Goal: Task Accomplishment & Management: Manage account settings

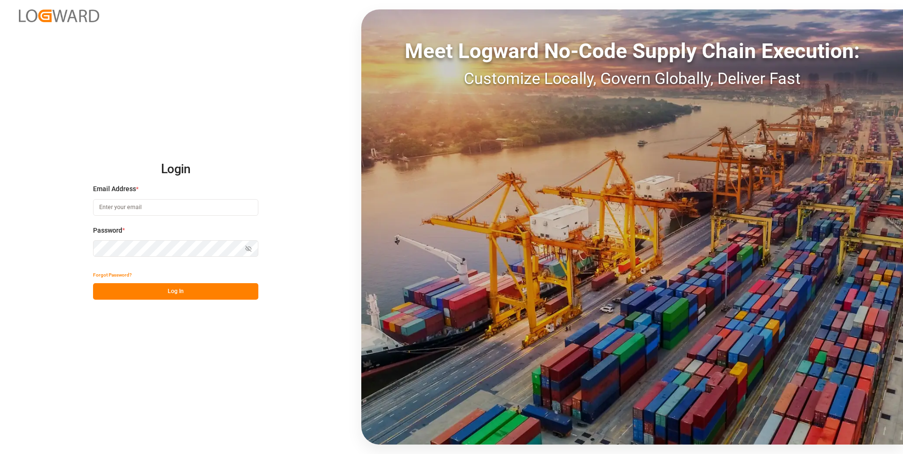
type input "[PERSON_NAME][EMAIL_ADDRESS][PERSON_NAME][DOMAIN_NAME]"
click at [209, 295] on button "Log In" at bounding box center [175, 291] width 165 height 17
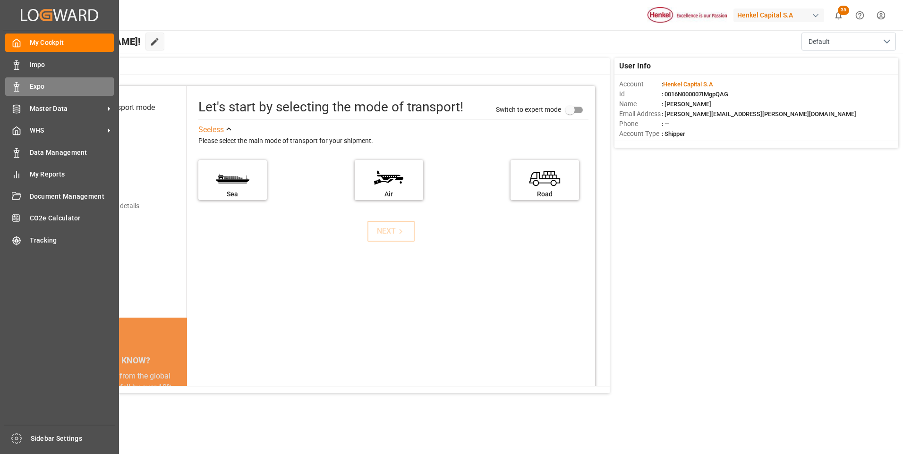
click at [20, 81] on div "Expo Expo" at bounding box center [59, 86] width 109 height 18
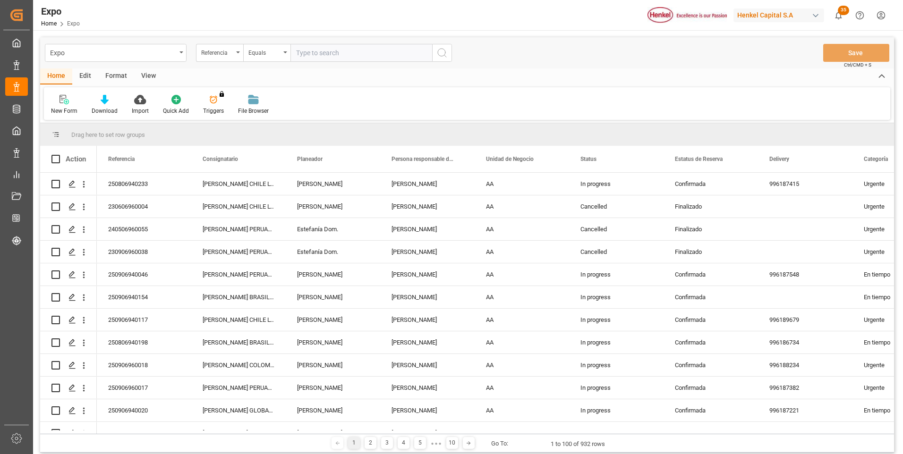
type input "251006940030"
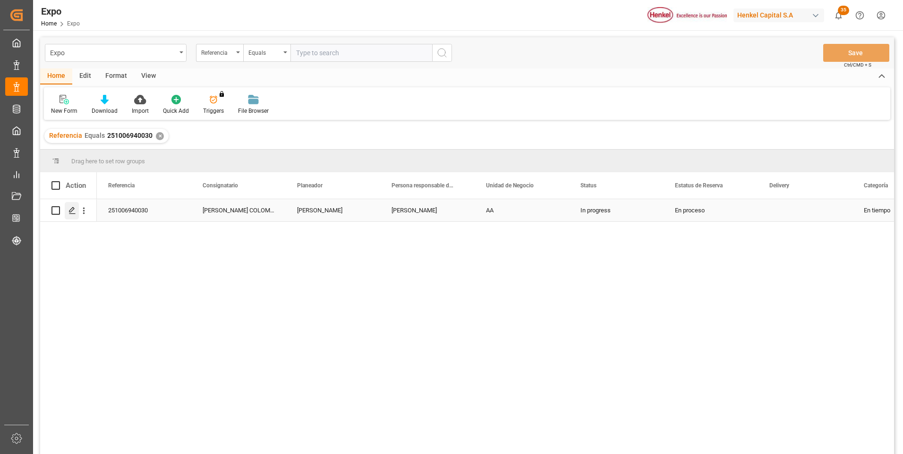
click at [69, 211] on icon "Press SPACE to select this row." at bounding box center [72, 211] width 8 height 8
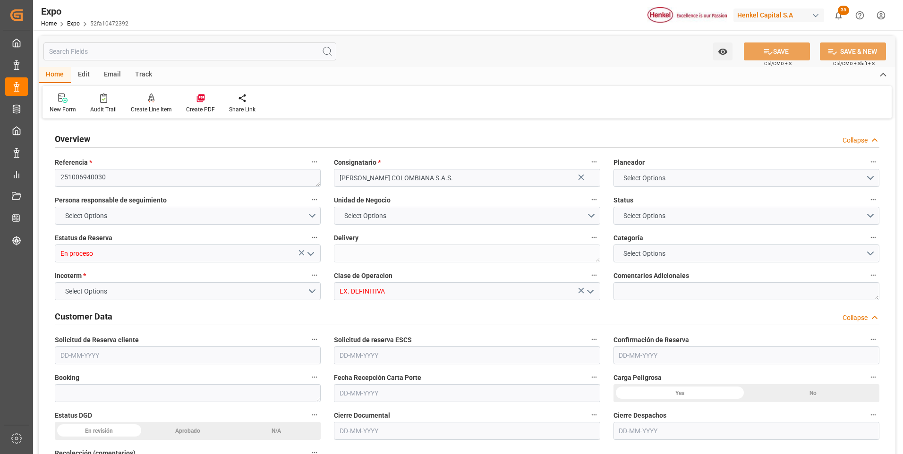
type input "9242704"
type input "MXZLO"
type input "COBUN"
type input "[DATE]"
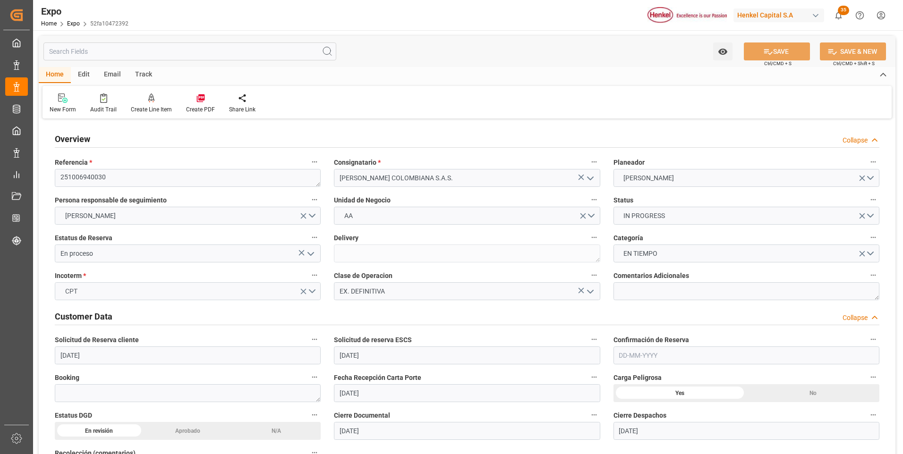
type input "[DATE]"
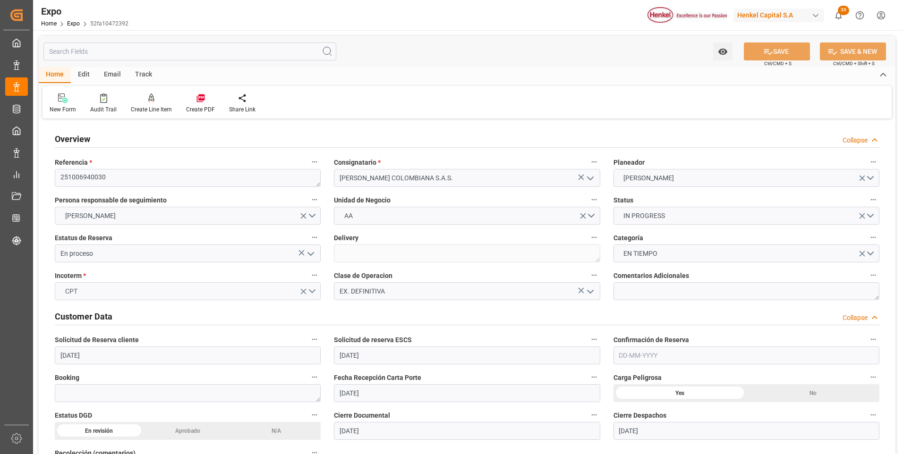
type input "[DATE] 21:43"
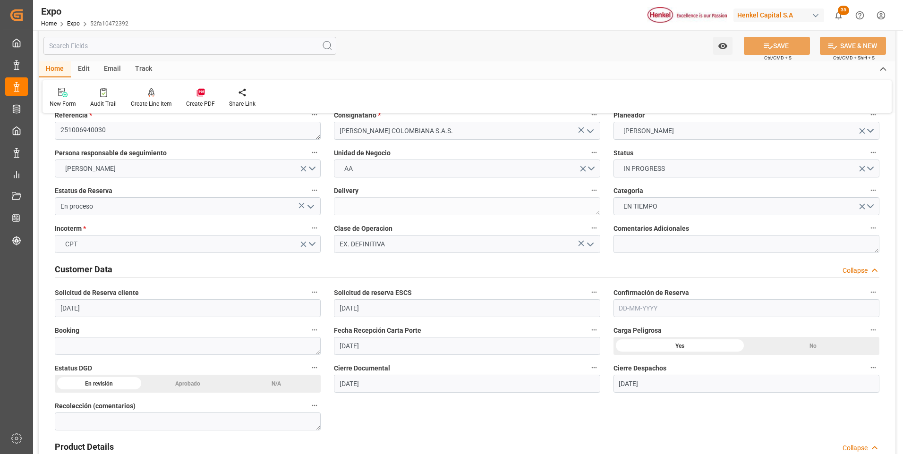
click at [315, 207] on icon "open menu" at bounding box center [310, 206] width 11 height 11
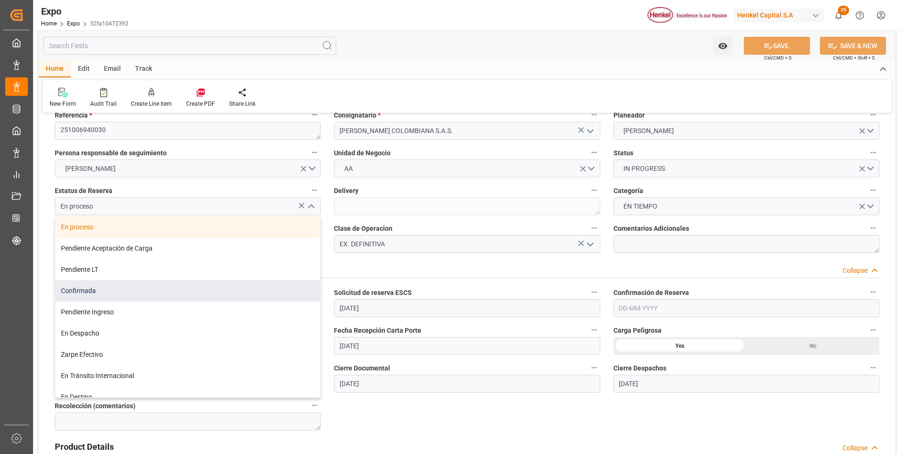
click at [121, 287] on div "Confirmada" at bounding box center [187, 290] width 265 height 21
type input "Confirmada"
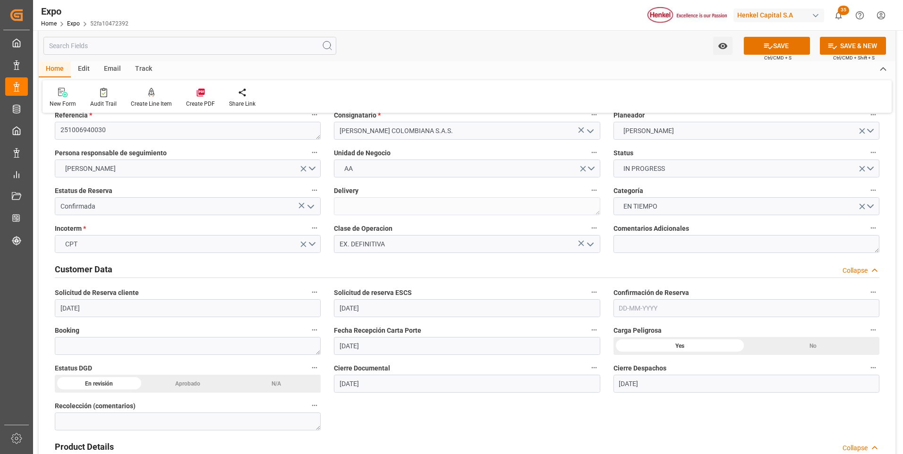
scroll to position [94, 0]
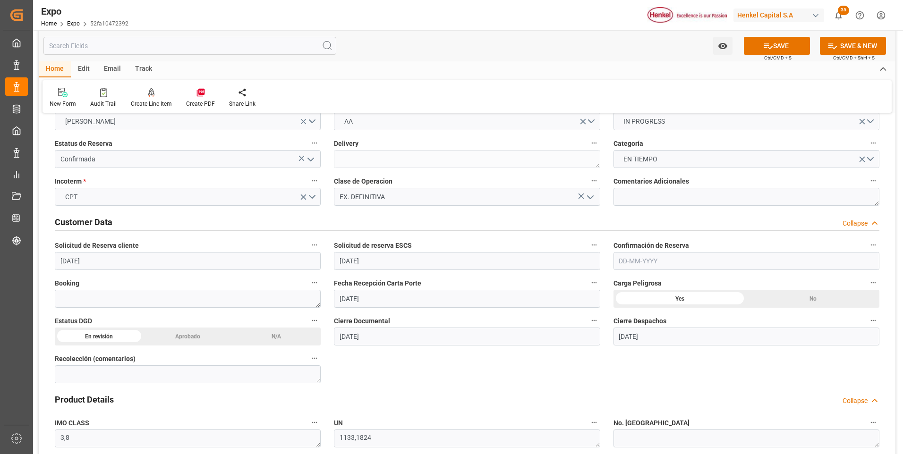
click at [624, 263] on input "text" at bounding box center [746, 261] width 266 height 18
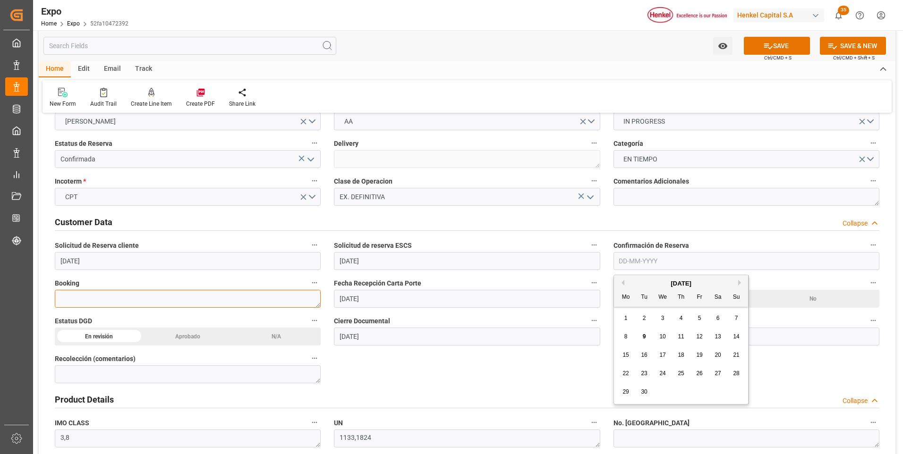
click at [99, 298] on textarea at bounding box center [188, 299] width 266 height 18
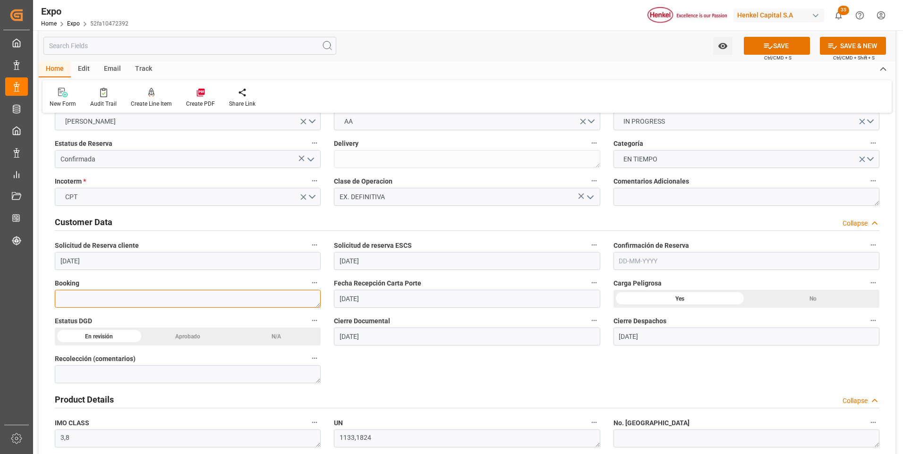
paste textarea "70012495"
type textarea "70012495"
click at [641, 265] on input "text" at bounding box center [746, 261] width 266 height 18
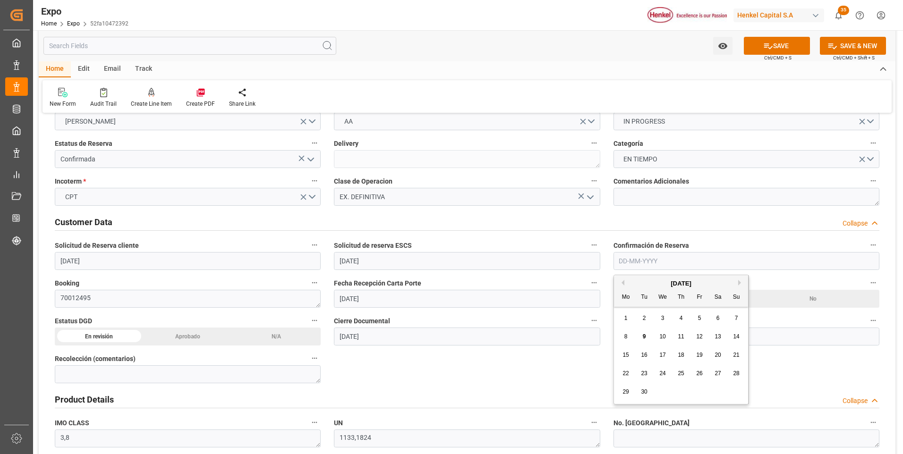
click at [641, 335] on div "9" at bounding box center [644, 336] width 12 height 11
type input "[DATE]"
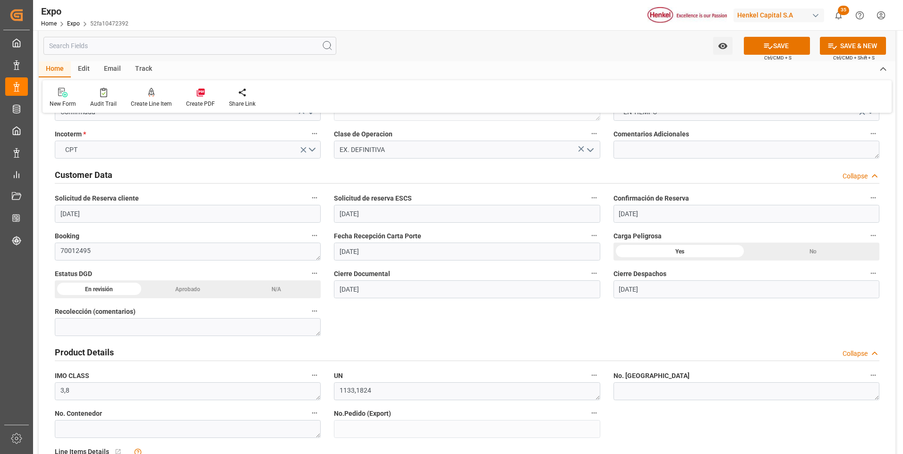
scroll to position [189, 0]
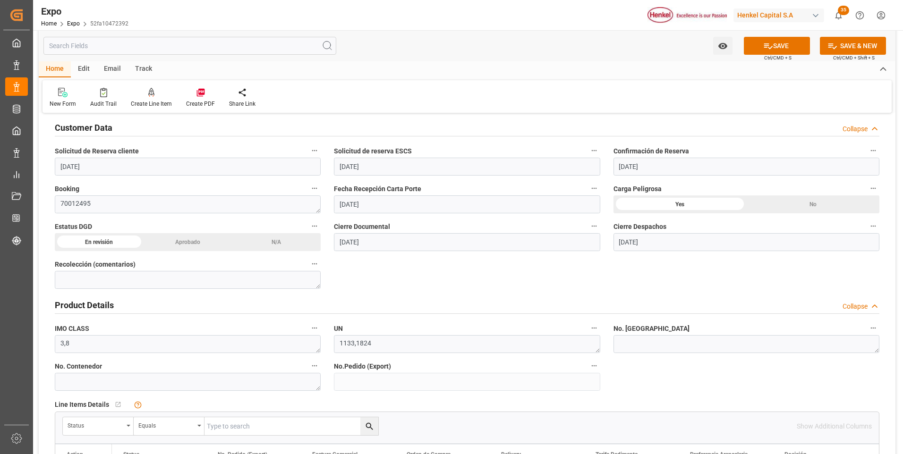
click at [205, 237] on div "Aprobado" at bounding box center [188, 242] width 89 height 18
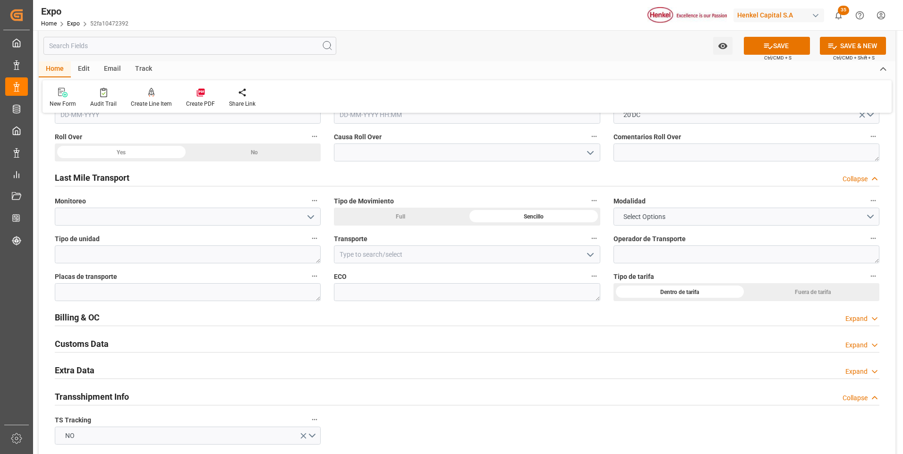
scroll to position [1464, 0]
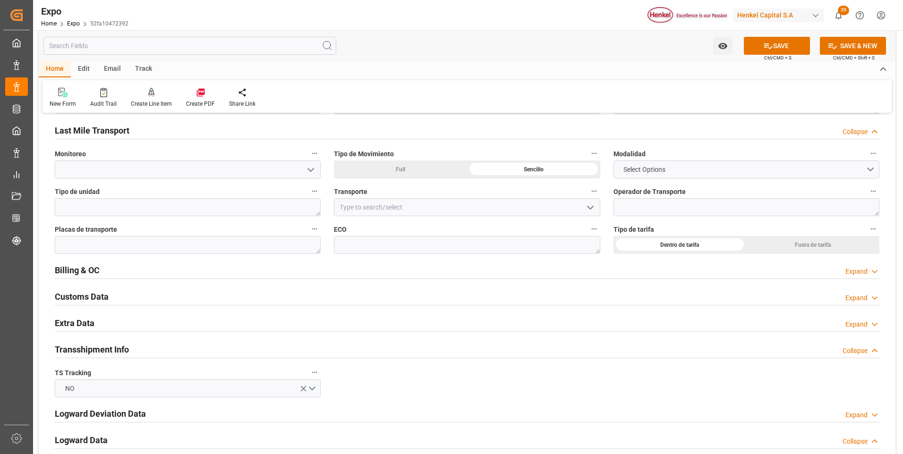
click at [855, 323] on div "Expand" at bounding box center [856, 325] width 22 height 10
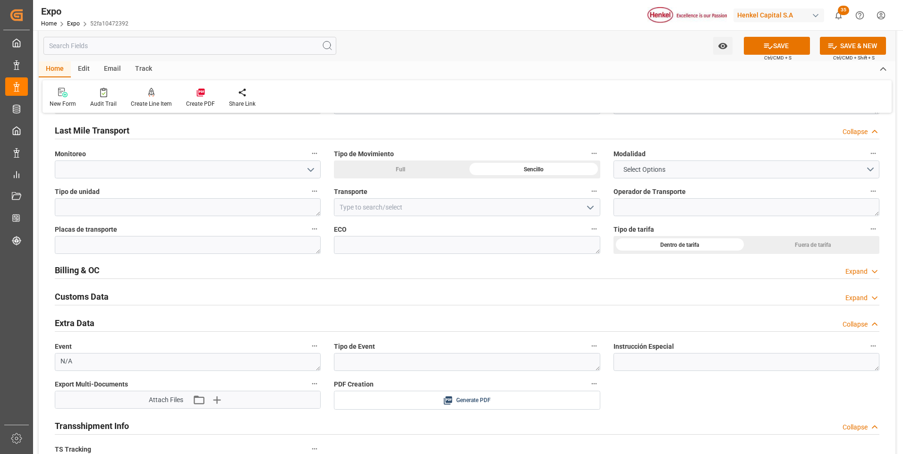
scroll to position [1558, 0]
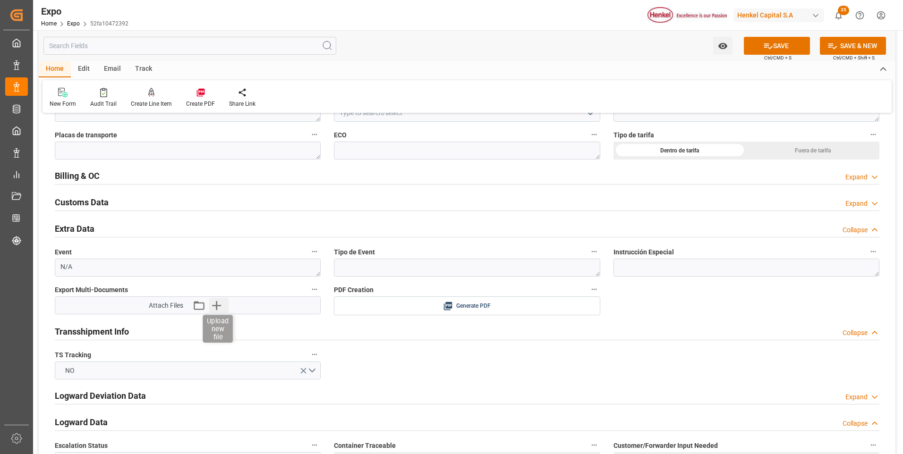
click at [222, 304] on icon "button" at bounding box center [216, 305] width 15 height 15
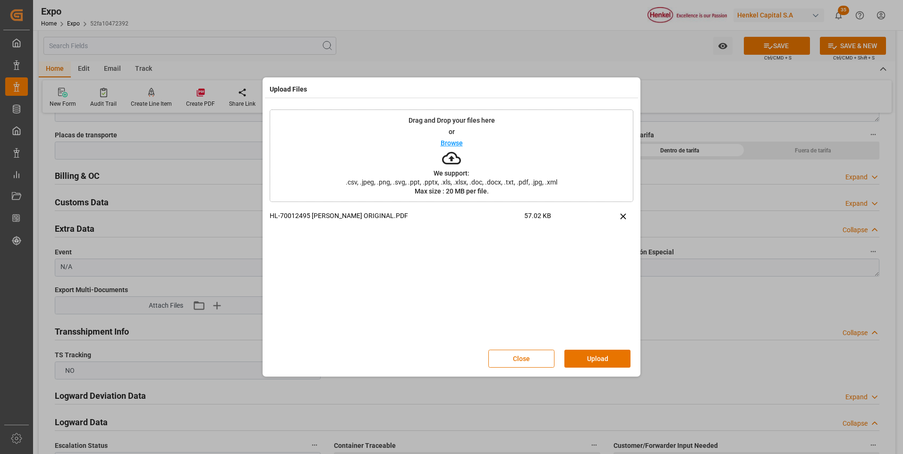
click at [585, 356] on button "Upload" at bounding box center [597, 359] width 66 height 18
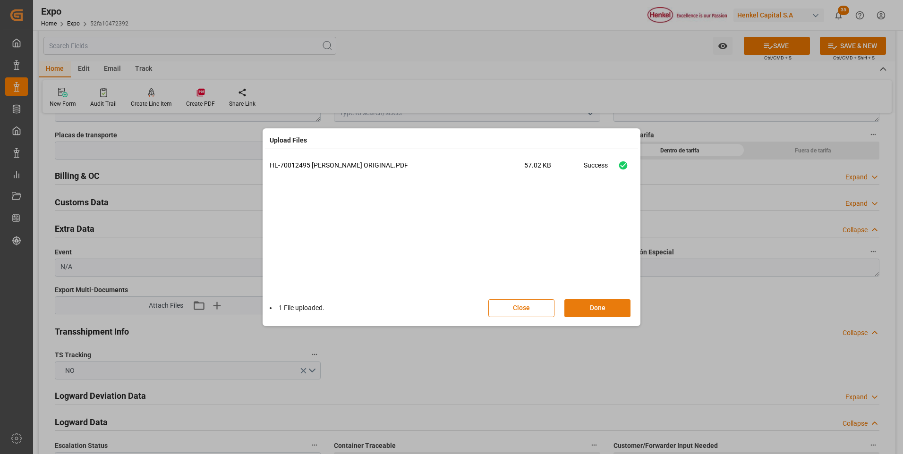
click at [598, 311] on button "Done" at bounding box center [597, 308] width 66 height 18
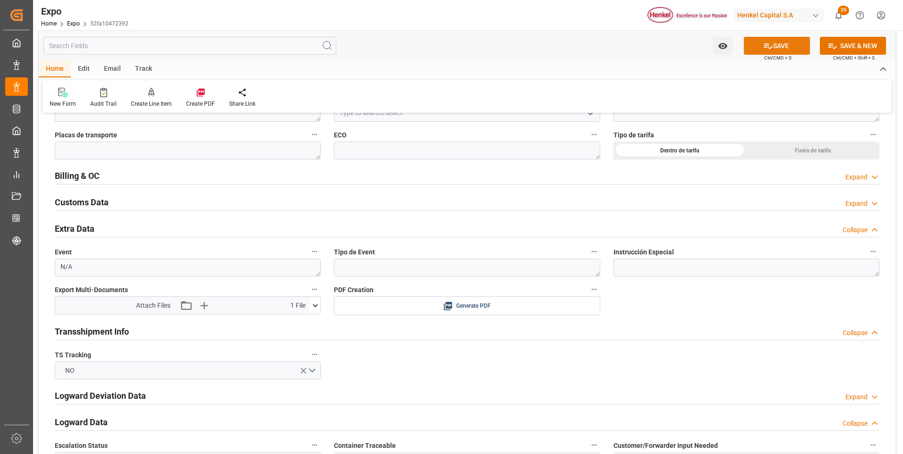
click at [777, 48] on button "SAVE" at bounding box center [777, 46] width 66 height 18
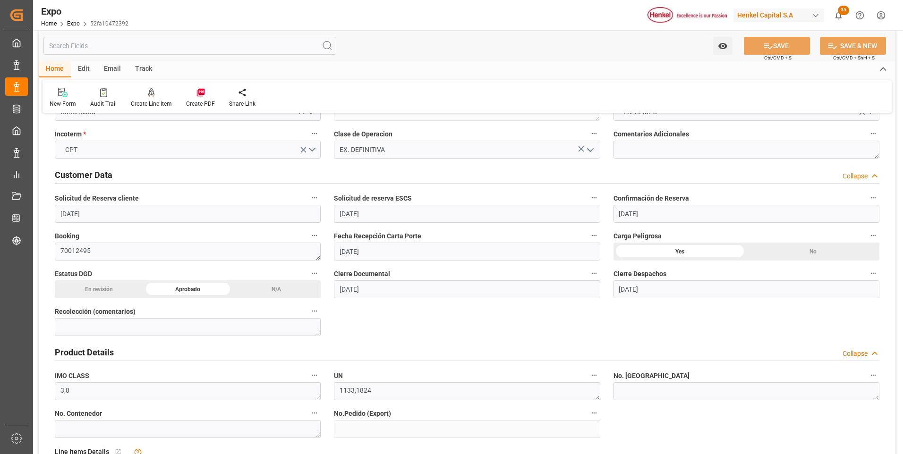
scroll to position [0, 0]
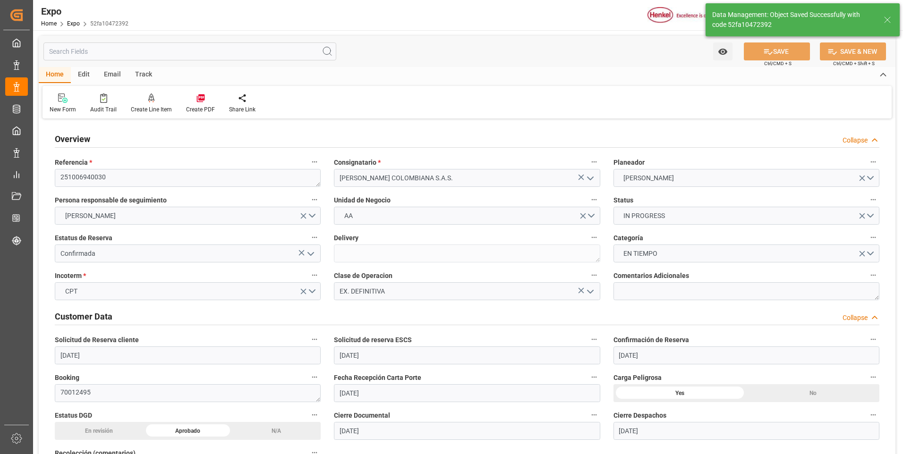
type input "[DATE] 15:28"
